Goal: Information Seeking & Learning: Learn about a topic

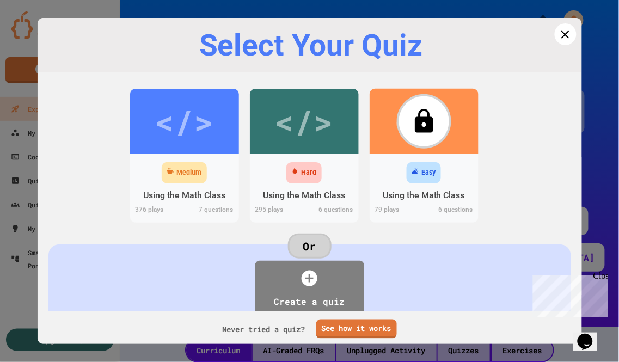
scroll to position [509, 0]
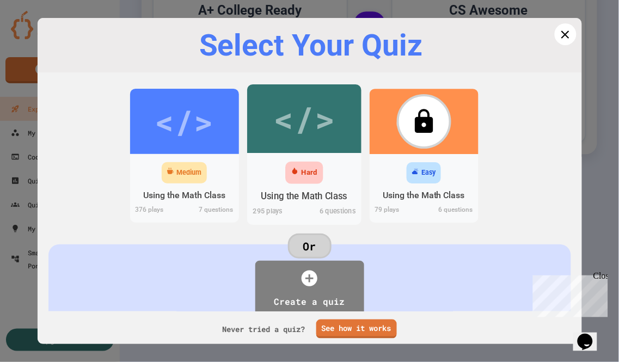
click at [308, 135] on div "</>" at bounding box center [304, 118] width 62 height 51
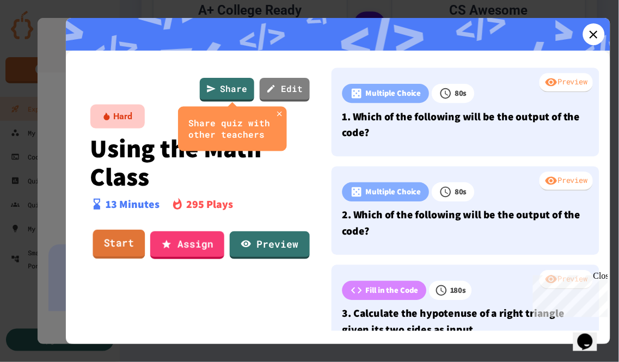
click at [109, 241] on link "Start" at bounding box center [119, 244] width 52 height 29
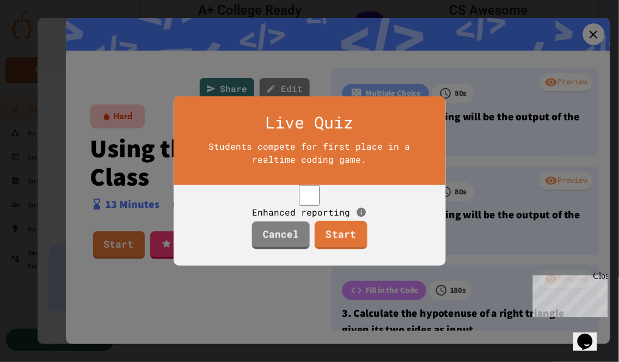
click at [349, 249] on link "Start" at bounding box center [341, 235] width 53 height 28
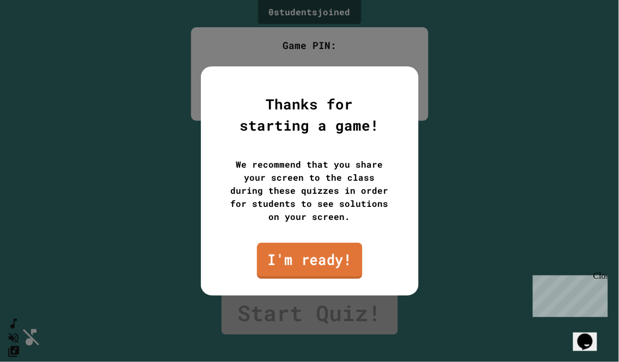
click at [331, 268] on link "I'm ready!" at bounding box center [310, 261] width 106 height 36
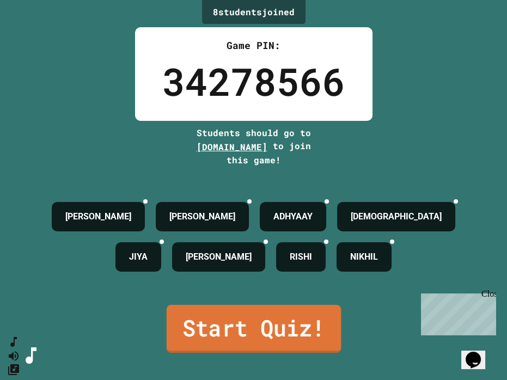
click at [285, 324] on link "Start Quiz!" at bounding box center [253, 329] width 174 height 48
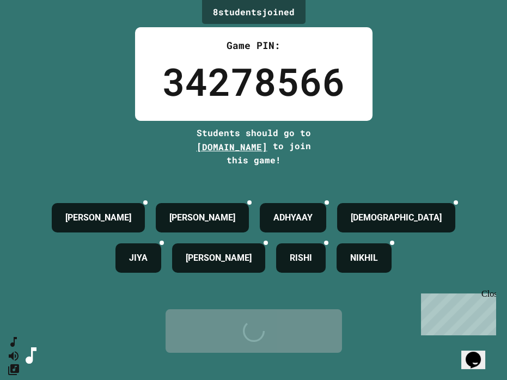
click at [491, 294] on div "Close" at bounding box center [489, 296] width 14 height 14
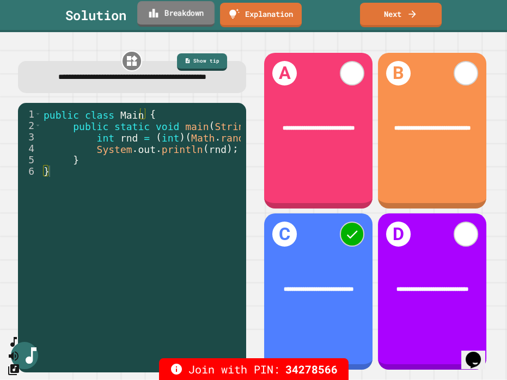
click at [185, 14] on link "Breakdown" at bounding box center [175, 14] width 77 height 26
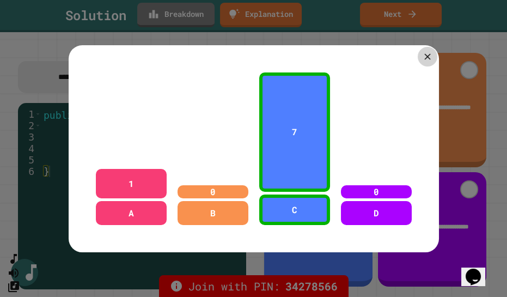
click at [424, 53] on icon at bounding box center [427, 56] width 6 height 6
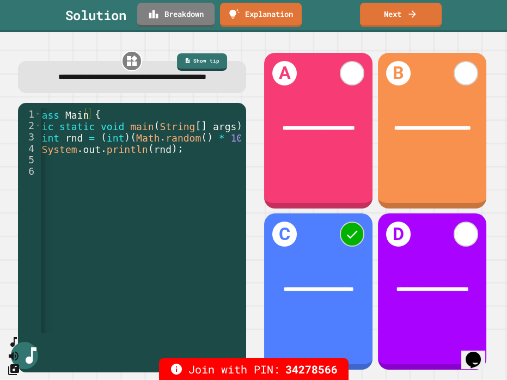
scroll to position [0, 54]
click at [197, 58] on link "Show tip" at bounding box center [201, 61] width 49 height 19
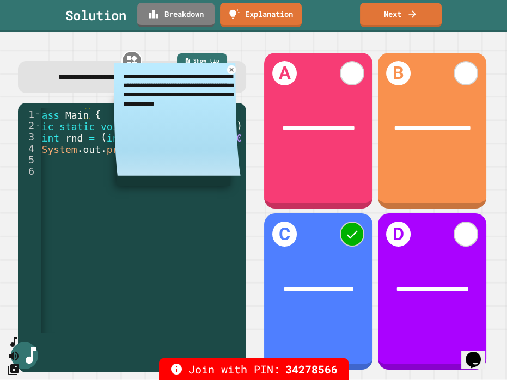
click at [230, 71] on icon at bounding box center [232, 70] width 4 height 4
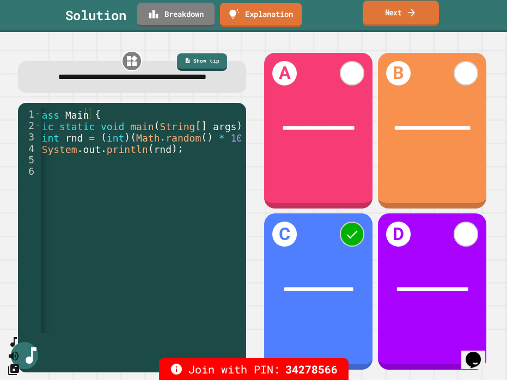
click at [415, 10] on icon at bounding box center [411, 12] width 10 height 11
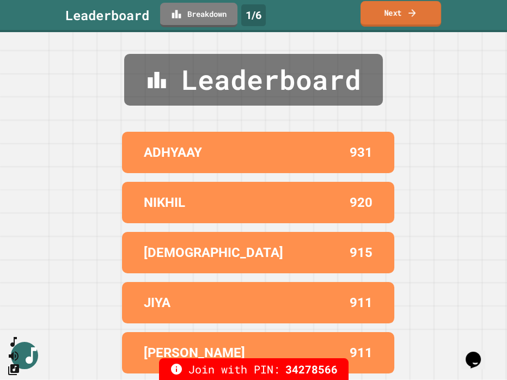
click at [401, 5] on link "Next" at bounding box center [401, 14] width 81 height 26
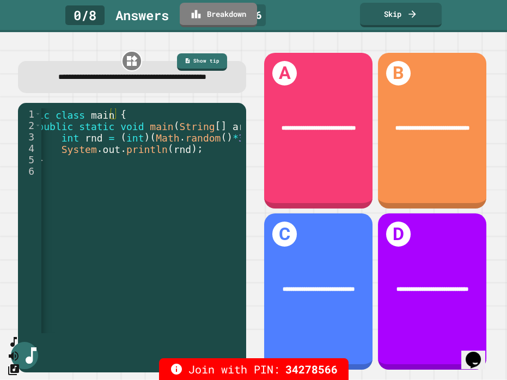
scroll to position [0, 34]
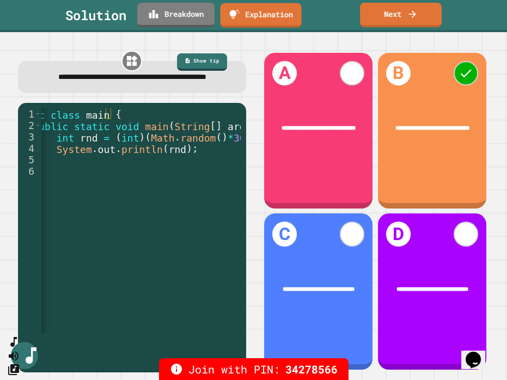
click at [135, 16] on div "Solution Breakdown Explanation" at bounding box center [106, 15] width 82 height 25
click at [180, 7] on link "Breakdown" at bounding box center [176, 14] width 72 height 26
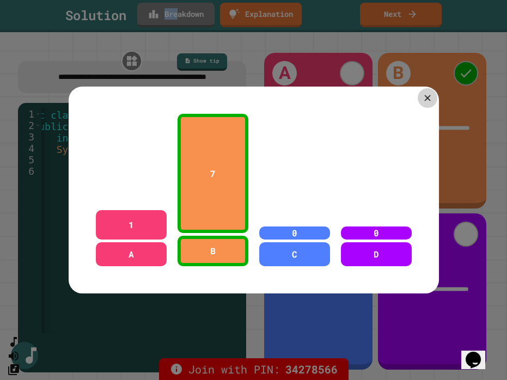
click at [425, 93] on icon at bounding box center [427, 98] width 10 height 10
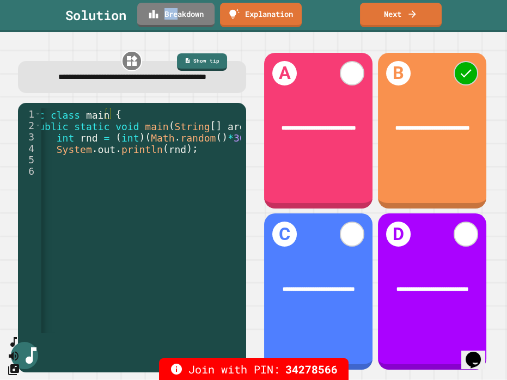
type textarea "**********"
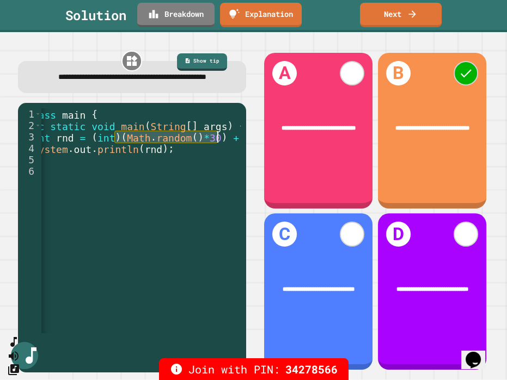
scroll to position [0, 65]
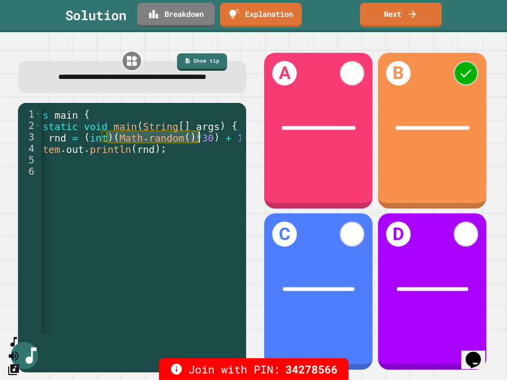
drag, startPoint x: 137, startPoint y: 151, endPoint x: 197, endPoint y: 150, distance: 59.4
click at [197, 150] on div "public class main { public static void main ( String [ ] args ) { int rnd = ( i…" at bounding box center [104, 228] width 258 height 240
drag, startPoint x: 227, startPoint y: 149, endPoint x: 106, endPoint y: 152, distance: 121.0
click at [106, 152] on div "public class main { public static void main ( String [ ] args ) { int rnd = ( i…" at bounding box center [104, 228] width 258 height 240
click at [97, 152] on div "public class main { public static void main ( String [ ] args ) { int rnd = ( i…" at bounding box center [104, 228] width 258 height 240
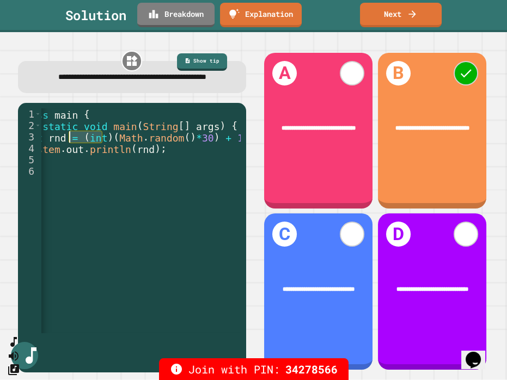
drag, startPoint x: 102, startPoint y: 147, endPoint x: 71, endPoint y: 150, distance: 31.2
click at [71, 150] on div "public class main { public static void main ( String [ ] args ) { int rnd = ( i…" at bounding box center [104, 228] width 258 height 240
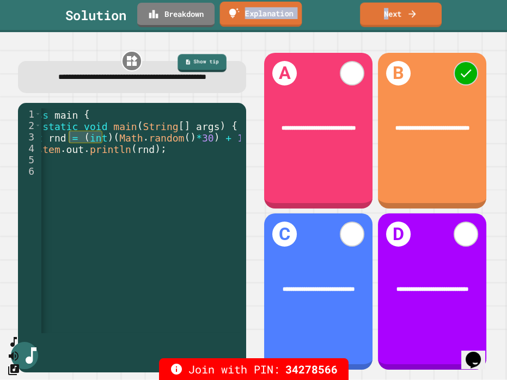
drag, startPoint x: 387, startPoint y: 17, endPoint x: 247, endPoint y: 2, distance: 140.2
click at [247, 3] on div "Solution Breakdown Explanation 2 / 6 Next" at bounding box center [253, 15] width 507 height 25
click at [269, 10] on link "Explanation" at bounding box center [261, 14] width 80 height 26
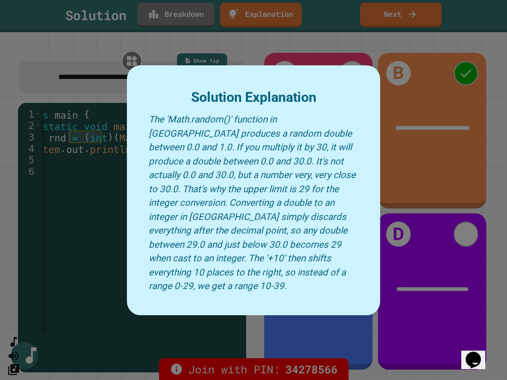
click at [391, 17] on div at bounding box center [253, 190] width 507 height 380
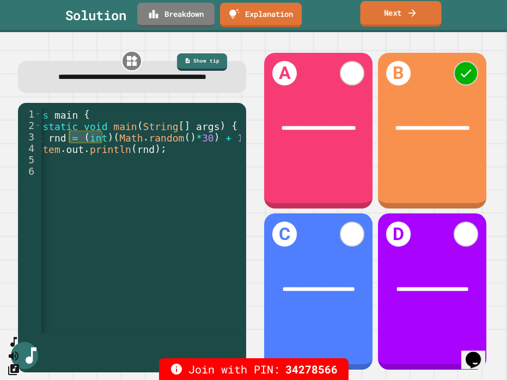
click at [391, 16] on link "Next" at bounding box center [401, 14] width 81 height 26
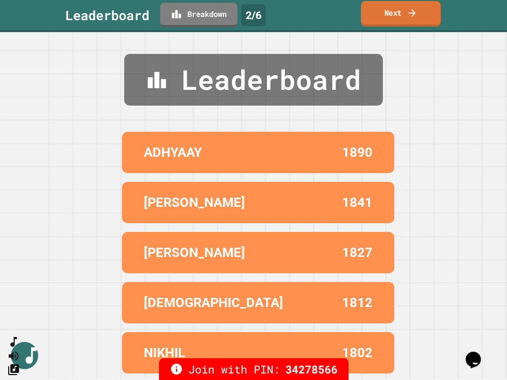
click at [385, 16] on link "Next" at bounding box center [401, 14] width 80 height 26
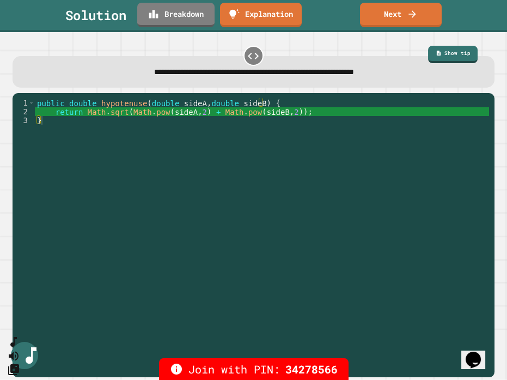
click at [458, 225] on div "public double hypotenuse ( double sideA , double sideB ) { return Math . sqrt (…" at bounding box center [262, 234] width 454 height 270
type textarea "*"
click at [167, 13] on link "Breakdown" at bounding box center [176, 14] width 76 height 26
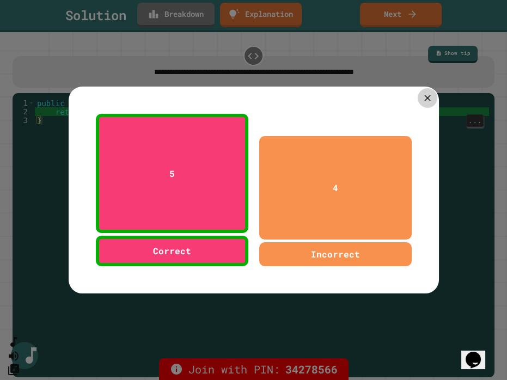
click at [424, 95] on icon at bounding box center [427, 98] width 6 height 6
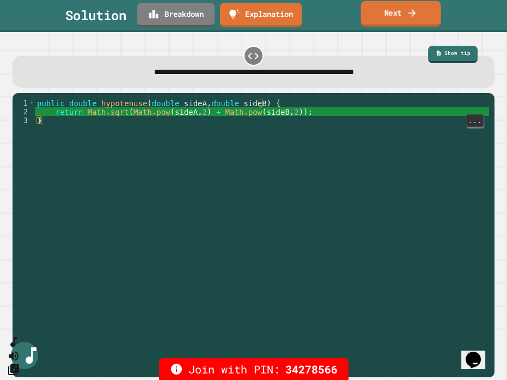
click at [395, 13] on link "Next" at bounding box center [401, 14] width 80 height 26
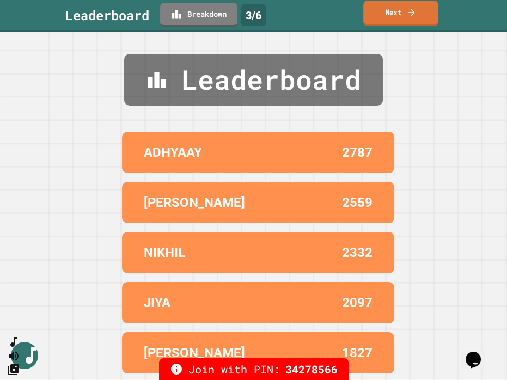
click at [405, 16] on link "Next" at bounding box center [400, 14] width 75 height 26
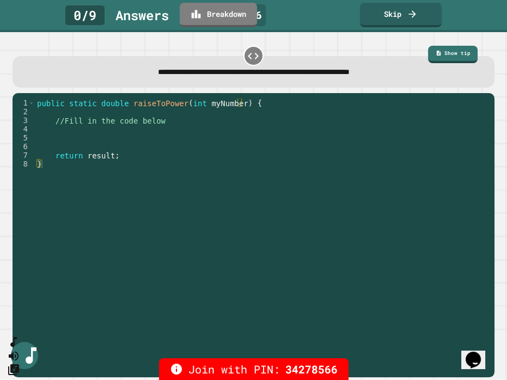
type textarea "**********"
drag, startPoint x: 107, startPoint y: 158, endPoint x: 82, endPoint y: 159, distance: 25.6
click at [82, 159] on div "public static double raiseToPower ( int myNumber ) { //Fill in the code below r…" at bounding box center [262, 234] width 454 height 270
click at [62, 129] on div "public static double raiseToPower ( int myNumber ) { //Fill in the code below r…" at bounding box center [262, 234] width 454 height 270
click at [215, 132] on div "public static double raiseToPower ( int myNumber ) { //Fill in the code below r…" at bounding box center [262, 234] width 454 height 270
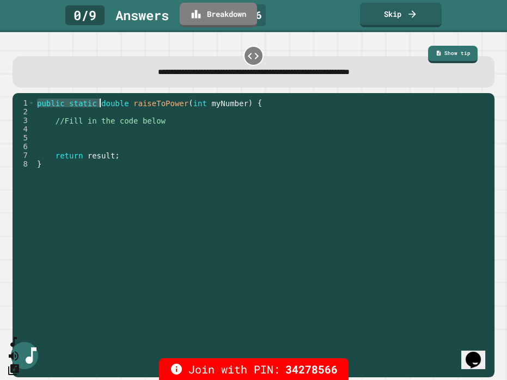
drag, startPoint x: 125, startPoint y: 98, endPoint x: 100, endPoint y: 103, distance: 25.6
click at [100, 103] on div "public static double raiseToPower ( int myNumber ) { //Fill in the code below r…" at bounding box center [262, 225] width 454 height 253
type textarea "**********"
click at [122, 102] on div "public static double raiseToPower ( int myNumber ) { //Fill in the code below r…" at bounding box center [262, 234] width 454 height 270
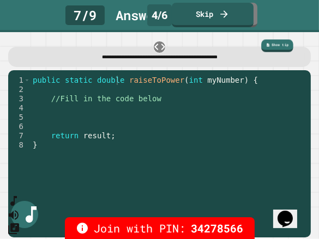
click at [275, 48] on link "Show tip" at bounding box center [277, 46] width 32 height 13
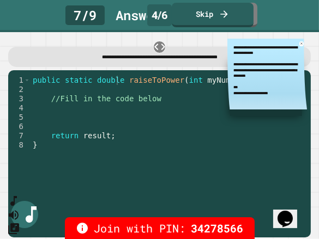
type textarea "*"
click at [300, 45] on icon at bounding box center [301, 43] width 2 height 2
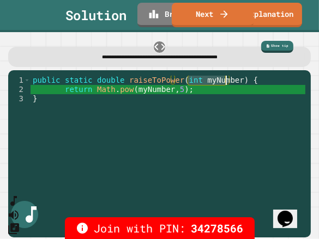
drag, startPoint x: 190, startPoint y: 84, endPoint x: 225, endPoint y: 81, distance: 35.6
click at [225, 81] on div "public static double raiseToPower ( int myNumber ) { return Math . pow ( myNumb…" at bounding box center [168, 154] width 275 height 157
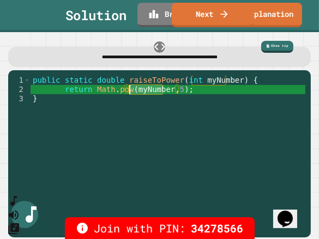
drag, startPoint x: 163, startPoint y: 90, endPoint x: 130, endPoint y: 94, distance: 33.4
click at [130, 94] on div "public static double raiseToPower ( int myNumber ) { return Math . pow ( myNumb…" at bounding box center [168, 154] width 275 height 157
type textarea "**********"
click at [222, 12] on icon at bounding box center [223, 12] width 11 height 11
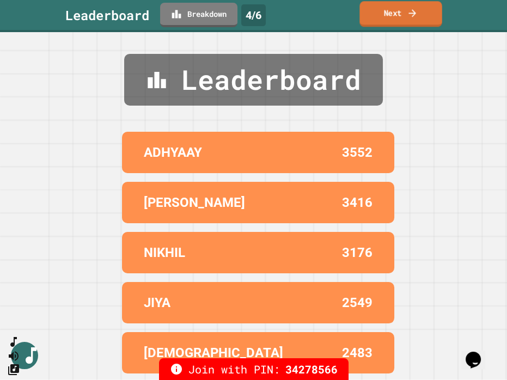
click at [400, 15] on link "Next" at bounding box center [400, 14] width 82 height 26
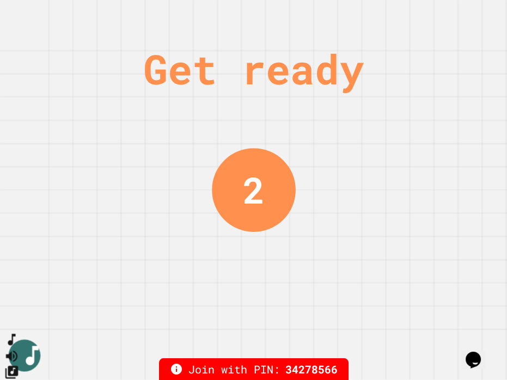
click at [19, 348] on icon "SpeedDial basic example" at bounding box center [11, 339] width 15 height 15
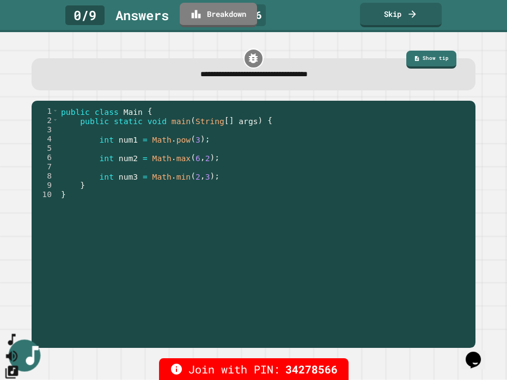
click at [19, 348] on icon "SpeedDial basic example" at bounding box center [11, 339] width 15 height 15
click at [20, 348] on icon "SpeedDial basic example" at bounding box center [12, 340] width 16 height 16
click at [18, 362] on icon "Change Music" at bounding box center [11, 372] width 13 height 13
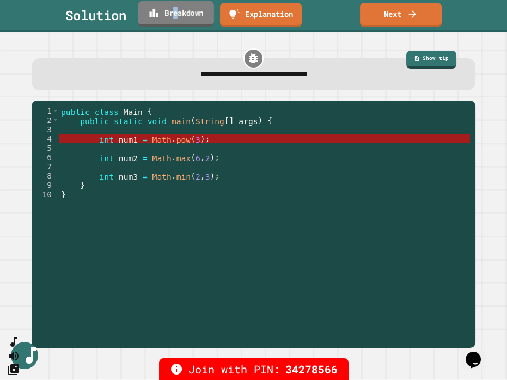
click at [178, 14] on link "Breakdown" at bounding box center [176, 14] width 76 height 26
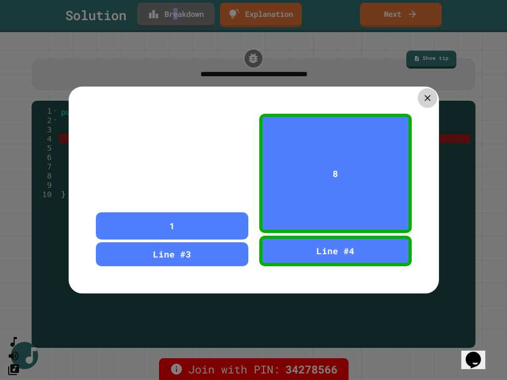
drag, startPoint x: 425, startPoint y: 93, endPoint x: 394, endPoint y: 82, distance: 33.1
click at [425, 93] on icon at bounding box center [427, 98] width 10 height 10
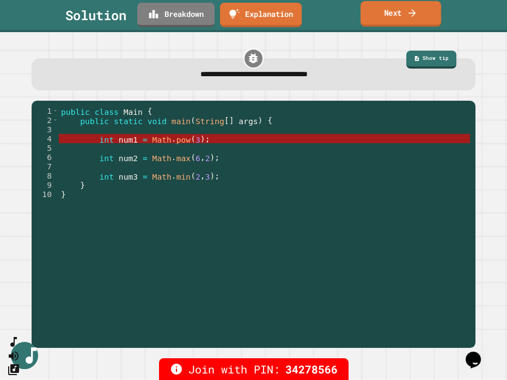
click at [403, 13] on link "Next" at bounding box center [401, 14] width 81 height 26
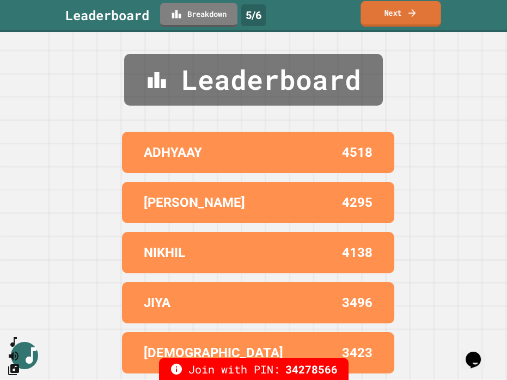
click at [403, 13] on link "Next" at bounding box center [401, 14] width 80 height 26
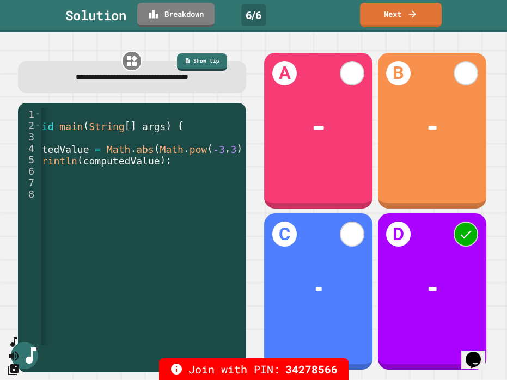
scroll to position [0, 120]
click at [180, 9] on link "Breakdown" at bounding box center [176, 14] width 76 height 26
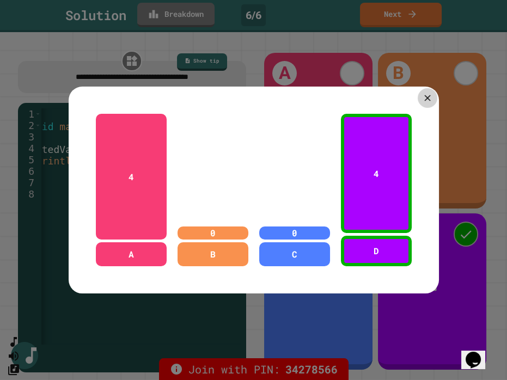
click at [422, 93] on icon at bounding box center [427, 98] width 10 height 10
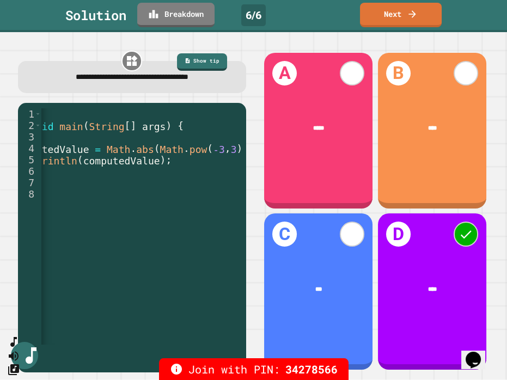
type textarea "**********"
drag, startPoint x: 138, startPoint y: 150, endPoint x: 219, endPoint y: 150, distance: 81.2
click at [219, 150] on div "public class Main { public static void main ( String [ ] args ) { double comput…" at bounding box center [78, 234] width 312 height 252
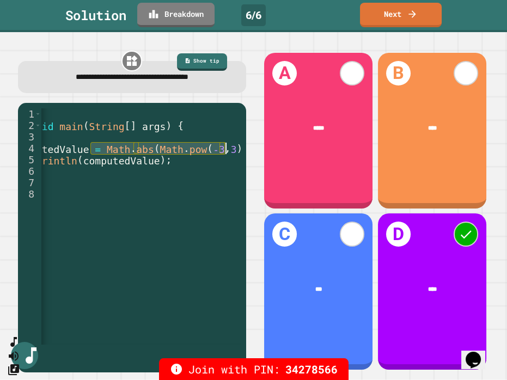
drag, startPoint x: 90, startPoint y: 150, endPoint x: 227, endPoint y: 151, distance: 136.2
click at [227, 151] on div "public class Main { public static void main ( String [ ] args ) { double comput…" at bounding box center [78, 234] width 312 height 252
click at [392, 12] on link "Next" at bounding box center [401, 14] width 80 height 26
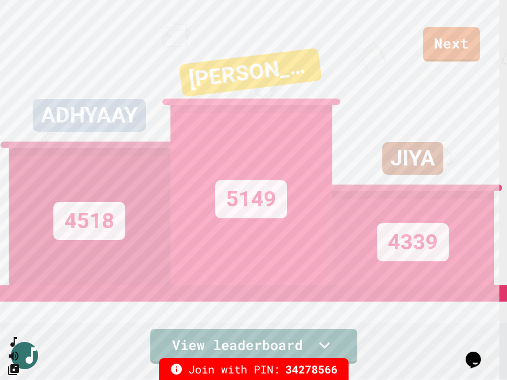
click at [448, 46] on div "JIYA 4339" at bounding box center [413, 149] width 162 height 272
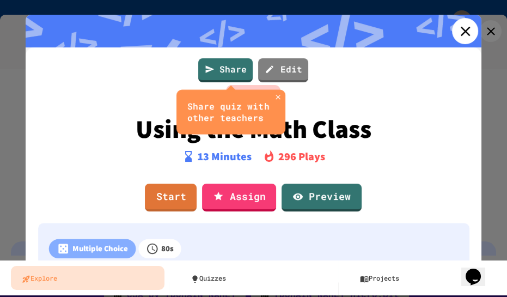
click at [457, 31] on icon at bounding box center [465, 31] width 16 height 16
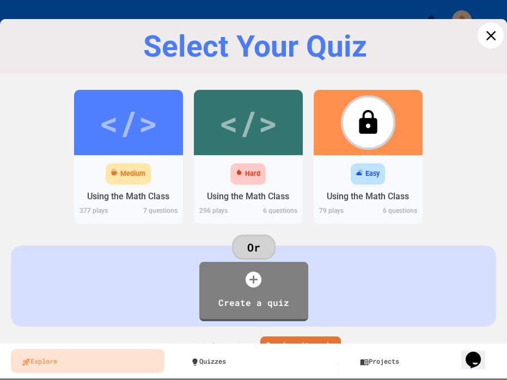
click at [484, 31] on icon at bounding box center [491, 35] width 16 height 16
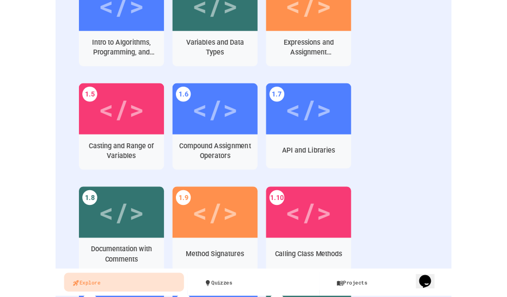
scroll to position [396, 0]
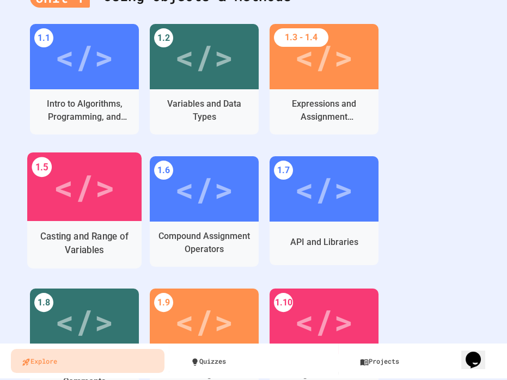
click at [85, 191] on div "</>" at bounding box center [84, 187] width 62 height 52
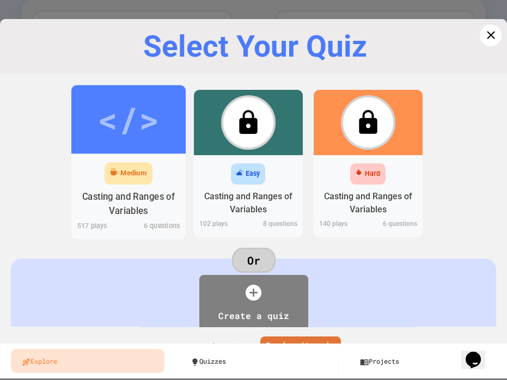
click at [125, 147] on div "</>" at bounding box center [128, 119] width 114 height 69
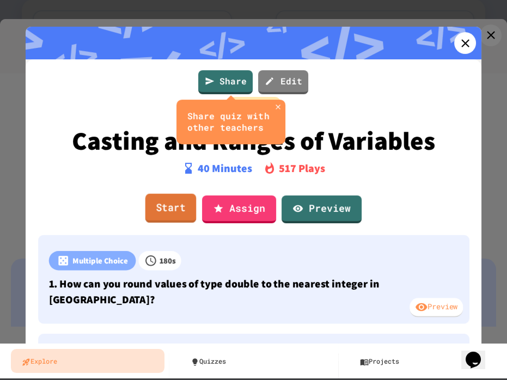
click at [166, 210] on link "Start" at bounding box center [170, 207] width 51 height 29
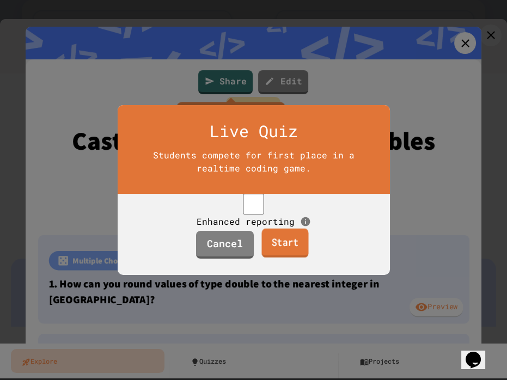
click at [291, 255] on link "Start" at bounding box center [284, 243] width 47 height 29
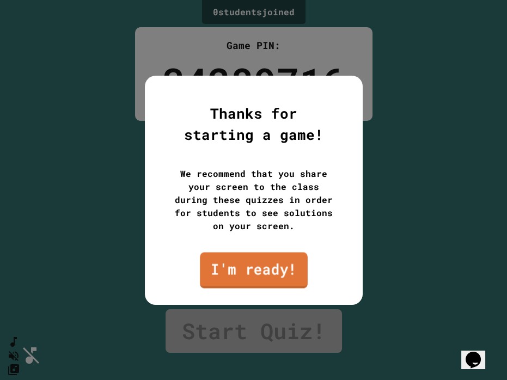
click at [261, 276] on link "I'm ready!" at bounding box center [254, 270] width 108 height 36
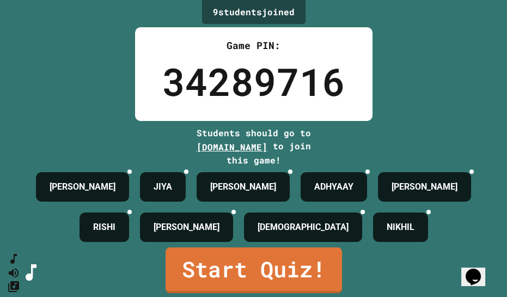
click at [70, 96] on div "9 student s joined Game PIN: 34289716 Students should go to [DOMAIN_NAME] to jo…" at bounding box center [253, 148] width 507 height 297
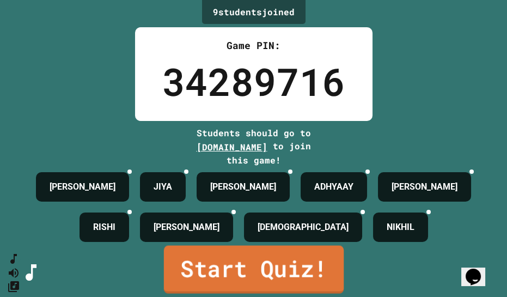
click at [260, 260] on link "Start Quiz!" at bounding box center [253, 269] width 180 height 48
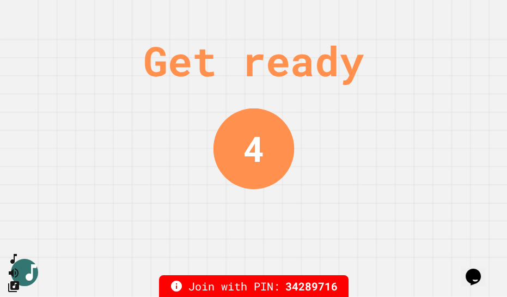
scroll to position [0, 0]
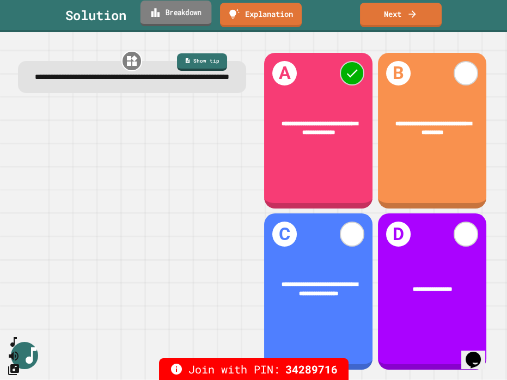
click at [179, 11] on link "Breakdown" at bounding box center [176, 14] width 71 height 26
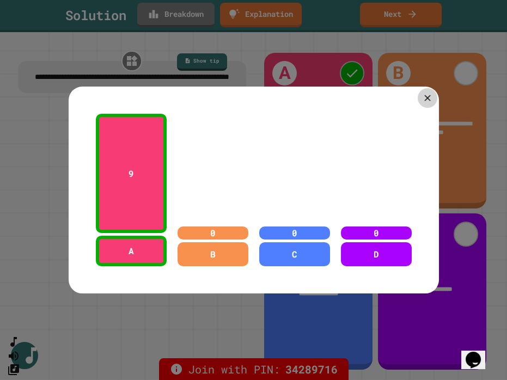
click at [424, 95] on icon at bounding box center [427, 98] width 6 height 6
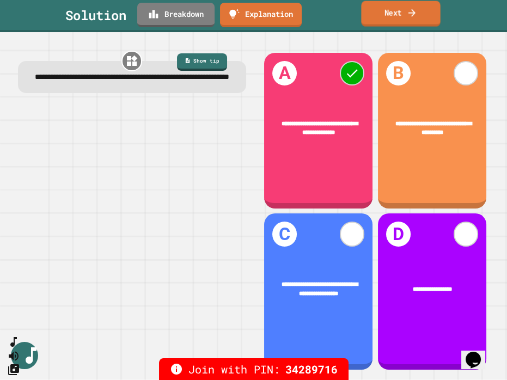
click at [419, 16] on link "Next" at bounding box center [400, 14] width 79 height 26
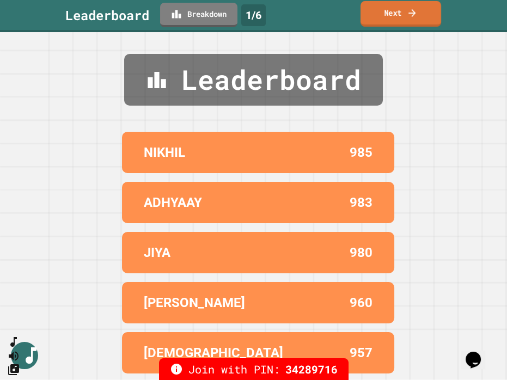
click at [400, 9] on link "Next" at bounding box center [401, 14] width 81 height 26
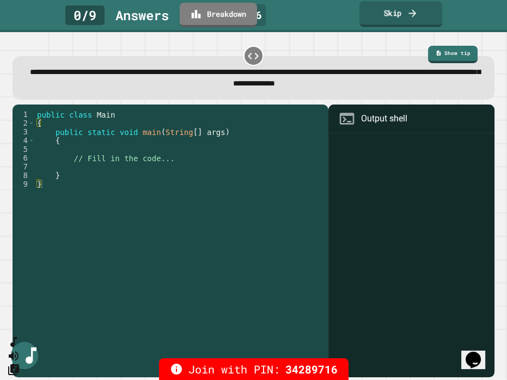
click at [412, 19] on link "Skip" at bounding box center [400, 14] width 83 height 26
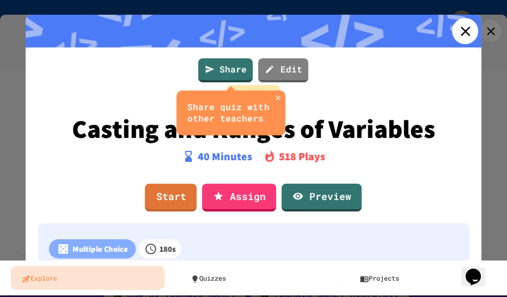
click at [457, 29] on icon at bounding box center [465, 31] width 16 height 16
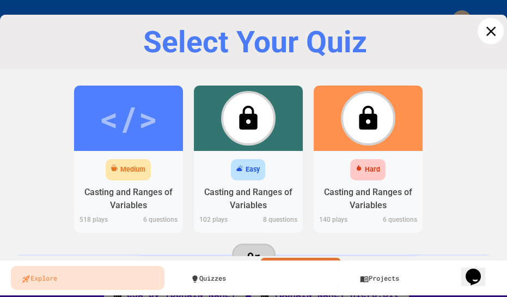
click at [486, 29] on icon at bounding box center [491, 31] width 16 height 16
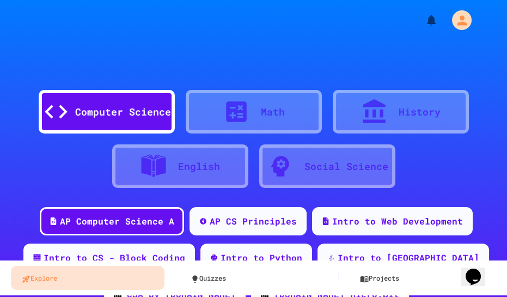
scroll to position [49, 0]
